Goal: Task Accomplishment & Management: Manage account settings

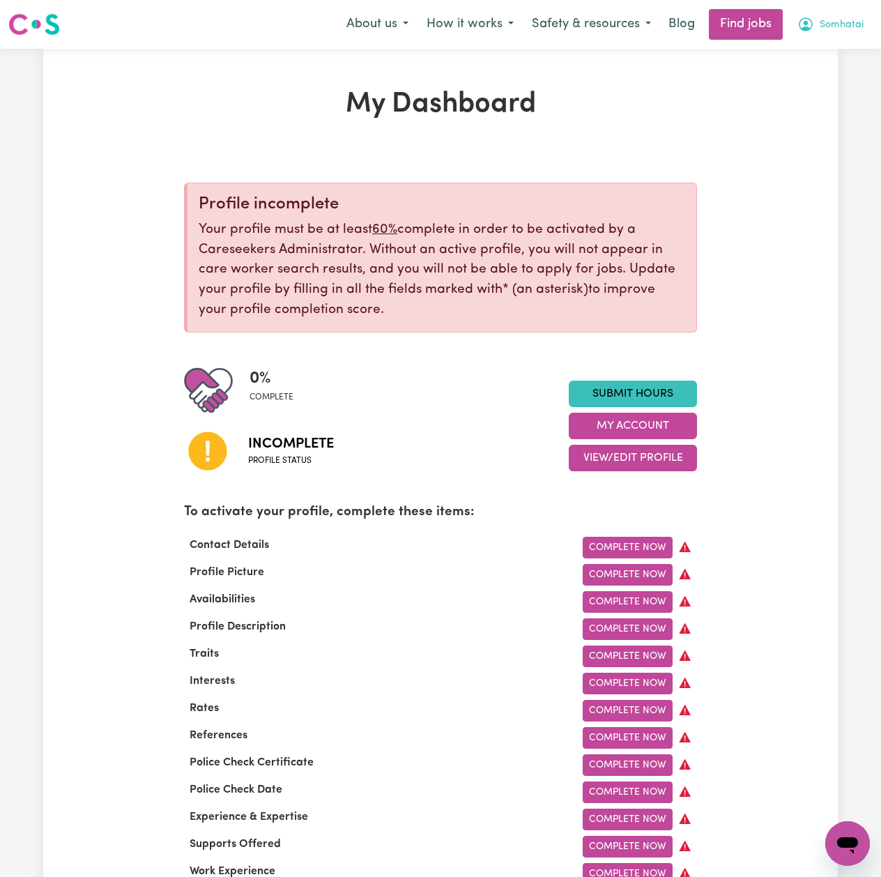
click at [830, 38] on button "Somhatai" at bounding box center [831, 24] width 84 height 29
click at [798, 112] on link "Logout" at bounding box center [817, 106] width 110 height 26
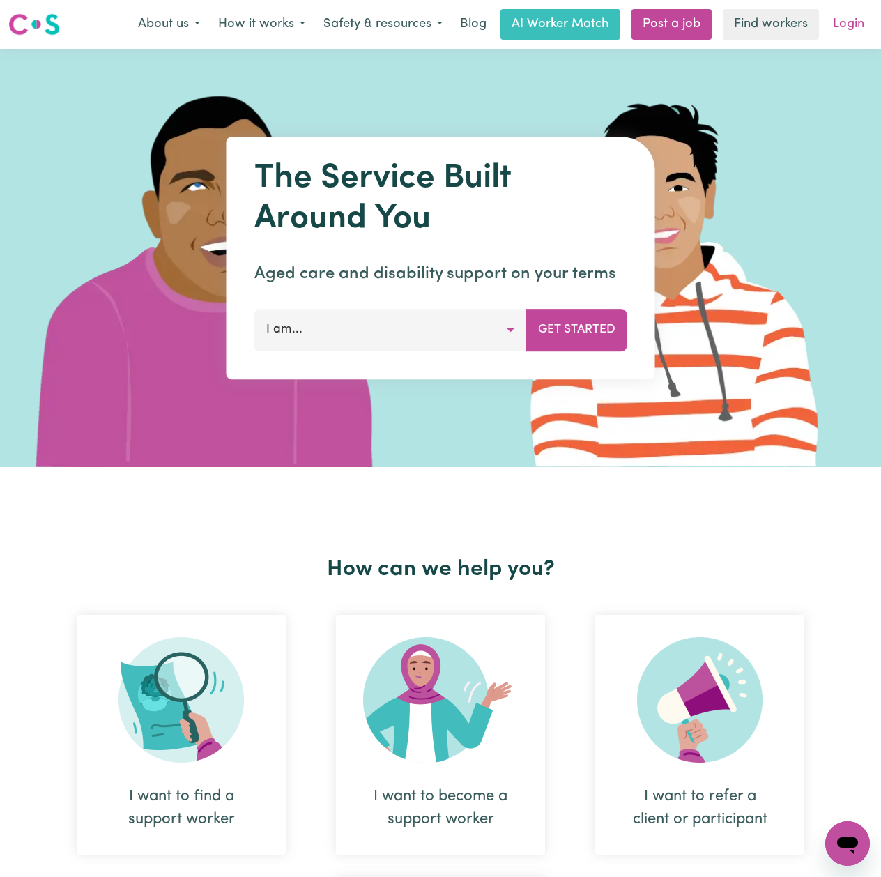
click at [846, 14] on link "Login" at bounding box center [849, 24] width 48 height 31
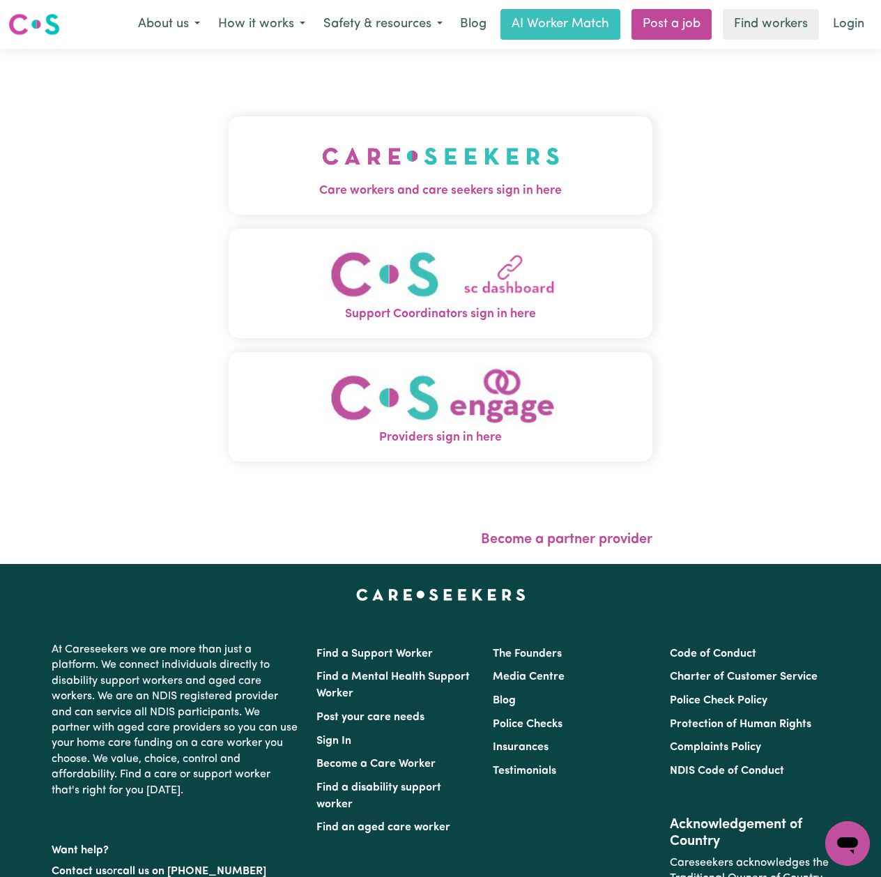
click at [229, 126] on button "Care workers and care seekers sign in here" at bounding box center [441, 165] width 424 height 98
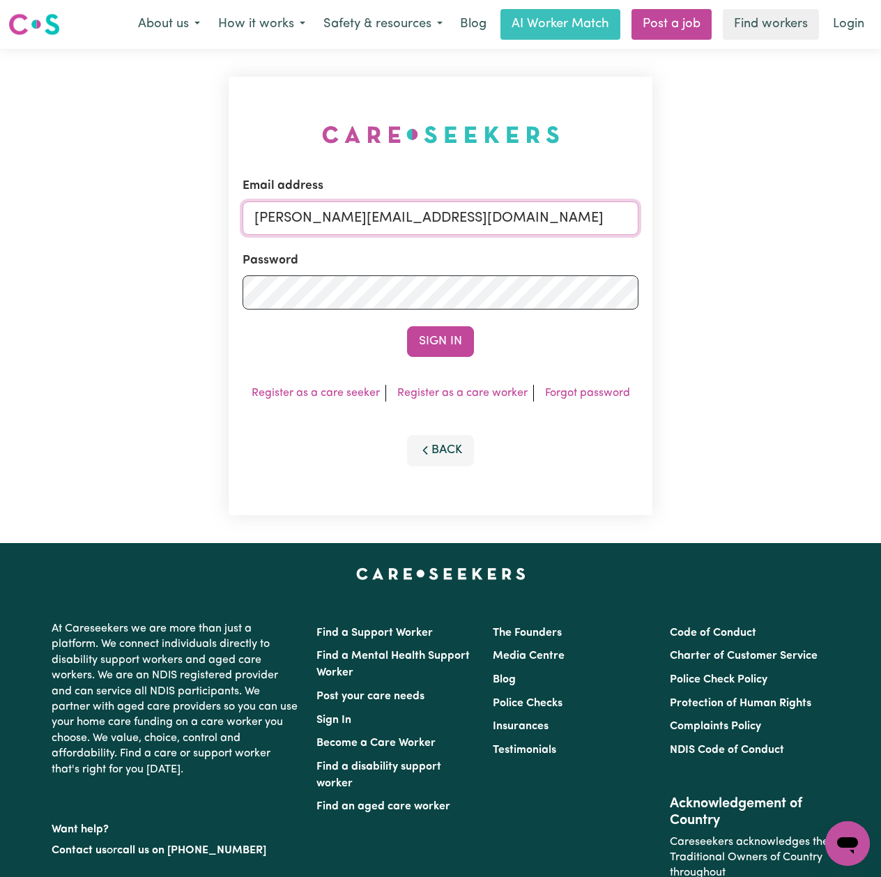
click at [344, 222] on input "[PERSON_NAME][EMAIL_ADDRESS][DOMAIN_NAME]" at bounding box center [441, 218] width 396 height 33
click at [321, 219] on input "Superuser~[EMAIL_ADDRESS][DOMAIN_NAME]" at bounding box center [441, 218] width 396 height 33
drag, startPoint x: 329, startPoint y: 213, endPoint x: 805, endPoint y: 252, distance: 477.1
click at [805, 252] on div "Email address Superuser~[EMAIL_ADDRESS][DOMAIN_NAME] Password Sign In Register …" at bounding box center [440, 296] width 881 height 494
type input "Superuser~[EMAIL_ADDRESS][DOMAIN_NAME]"
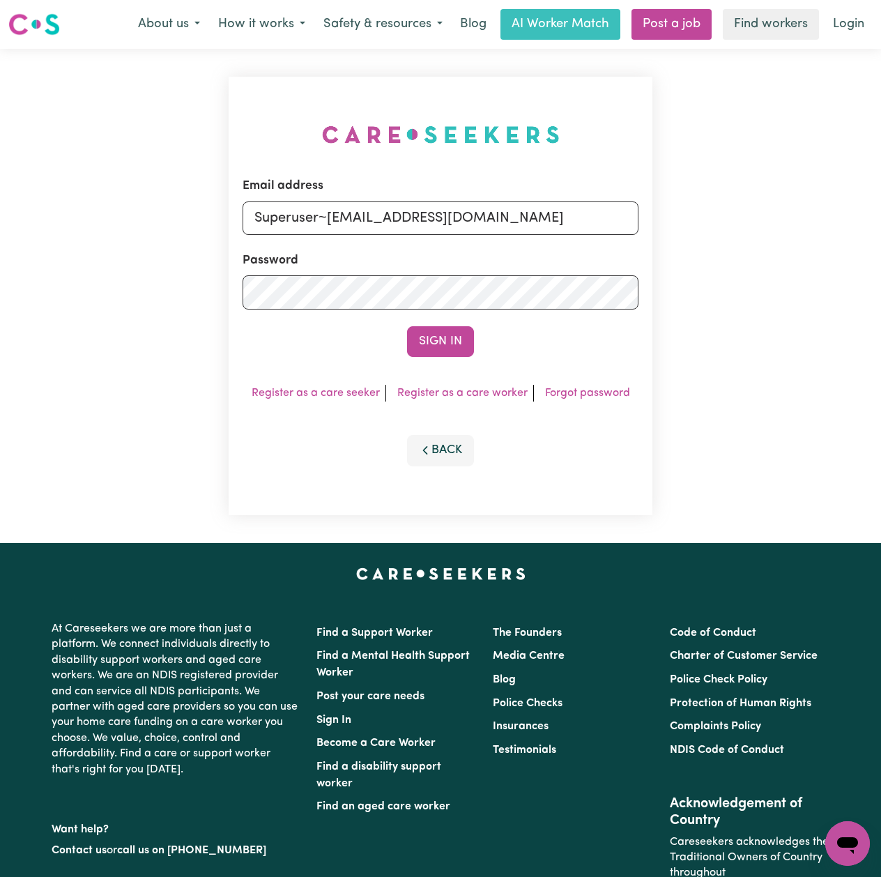
click at [420, 340] on button "Sign In" at bounding box center [440, 341] width 67 height 31
